Goal: Task Accomplishment & Management: Manage account settings

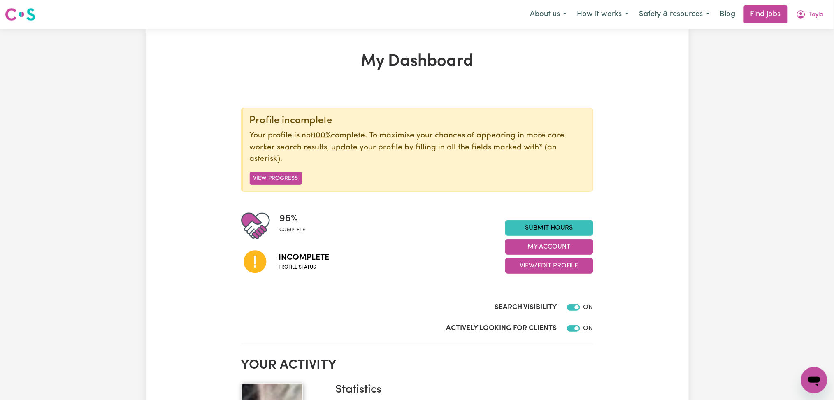
scroll to position [109, 0]
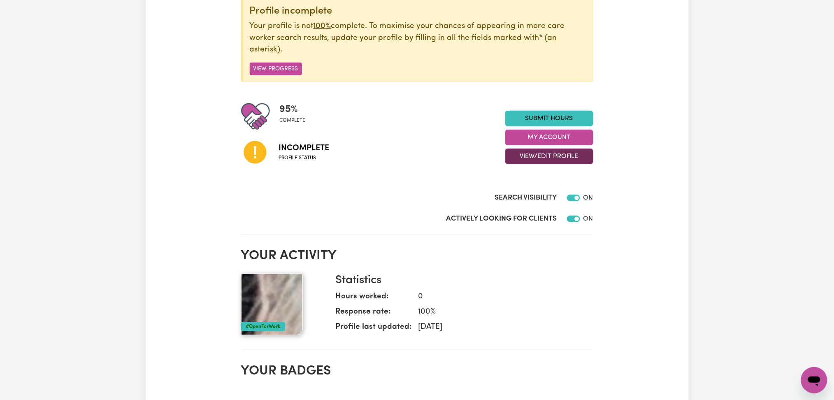
click at [520, 157] on button "View/Edit Profile" at bounding box center [549, 157] width 88 height 16
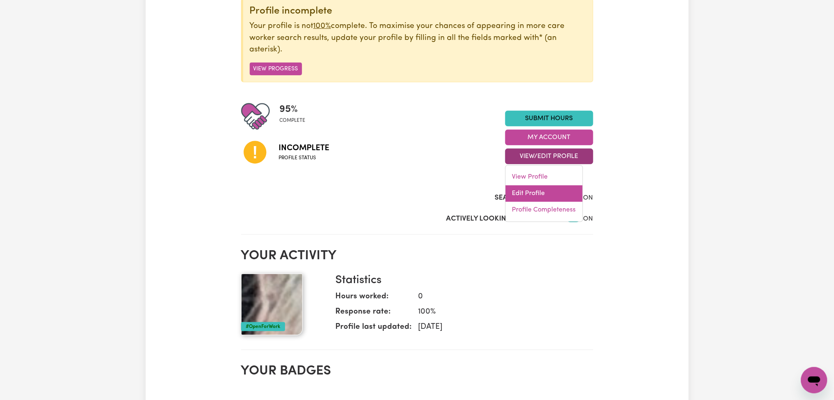
click at [516, 193] on link "Edit Profile" at bounding box center [544, 194] width 77 height 16
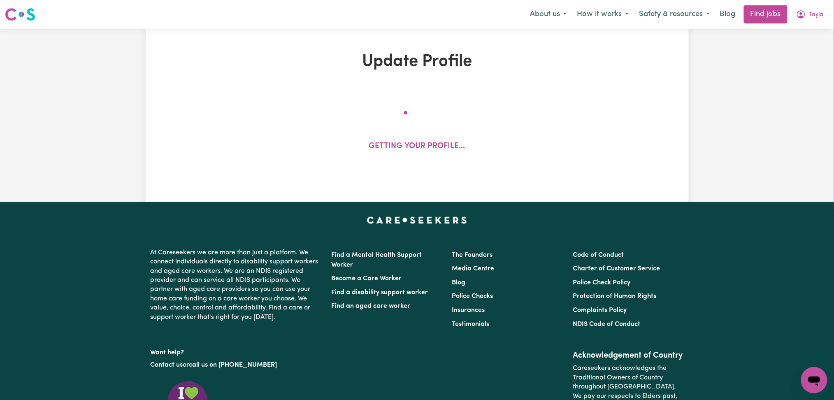
select select "[DEMOGRAPHIC_DATA]"
select select "[DEMOGRAPHIC_DATA] Citizen"
select select "Studying a healthcare related degree or qualification"
select select "60"
select select "90"
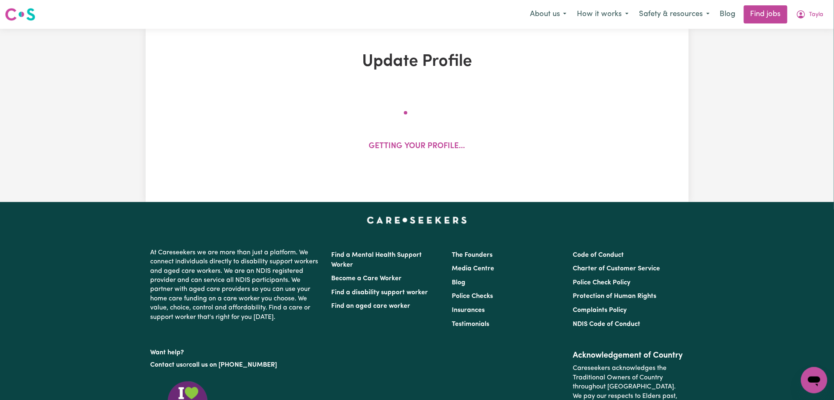
select select "110"
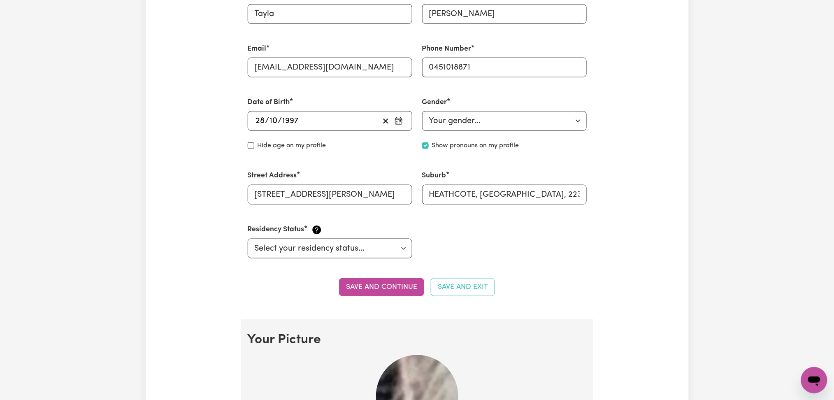
scroll to position [549, 0]
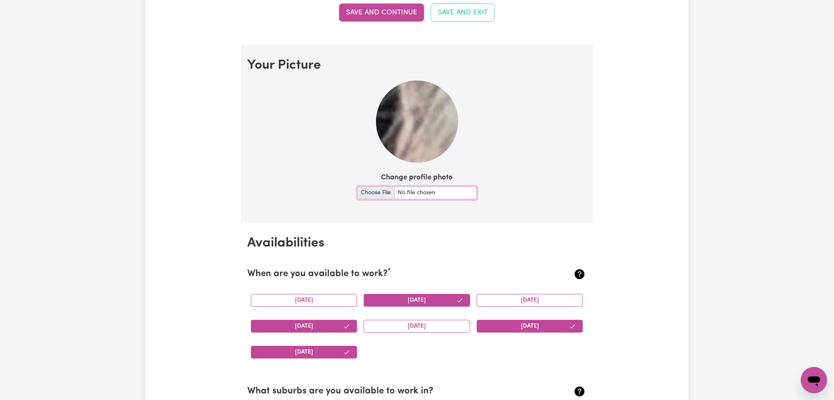
click at [375, 199] on input "Change profile photo" at bounding box center [417, 193] width 119 height 13
type input "C:\fakepath\[PERSON_NAME] prof pict.jpeg"
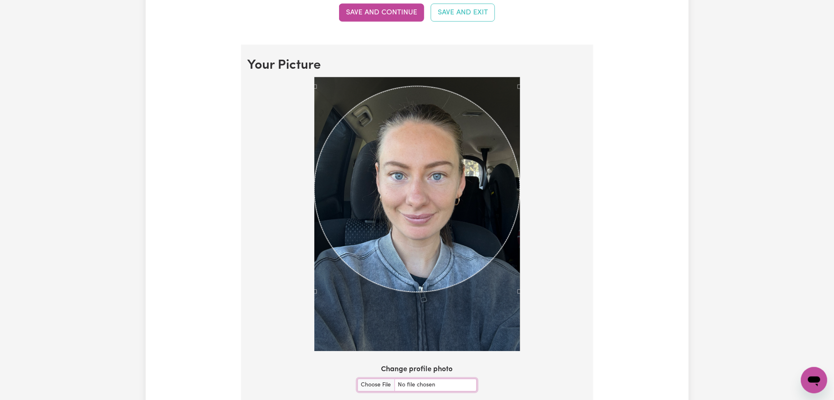
click at [472, 226] on div "Use the arrow keys to move the crop selection area" at bounding box center [417, 189] width 206 height 206
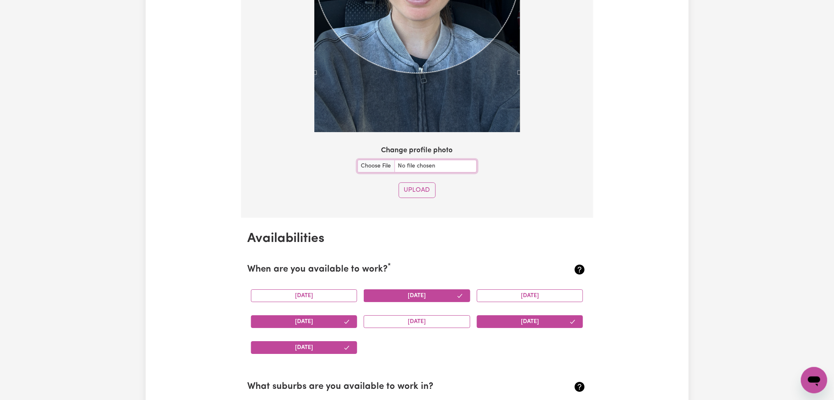
scroll to position [823, 0]
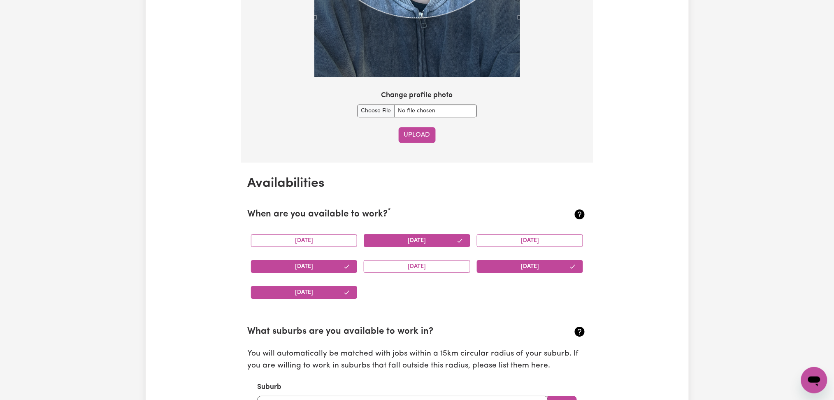
click at [421, 136] on button "Upload" at bounding box center [417, 135] width 37 height 16
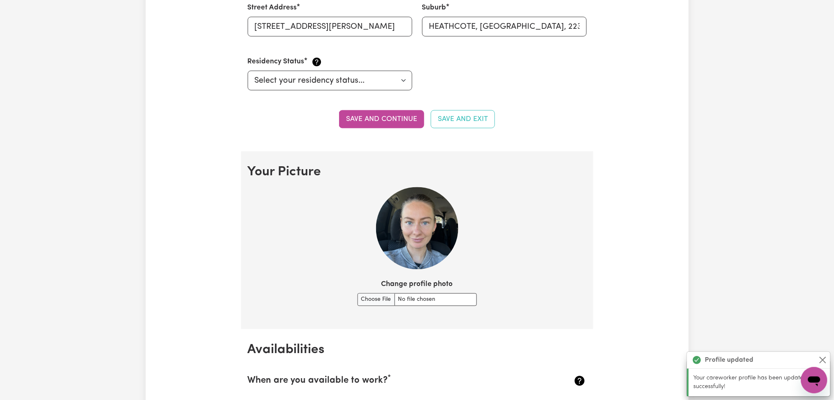
scroll to position [332, 0]
